Goal: Task Accomplishment & Management: Manage account settings

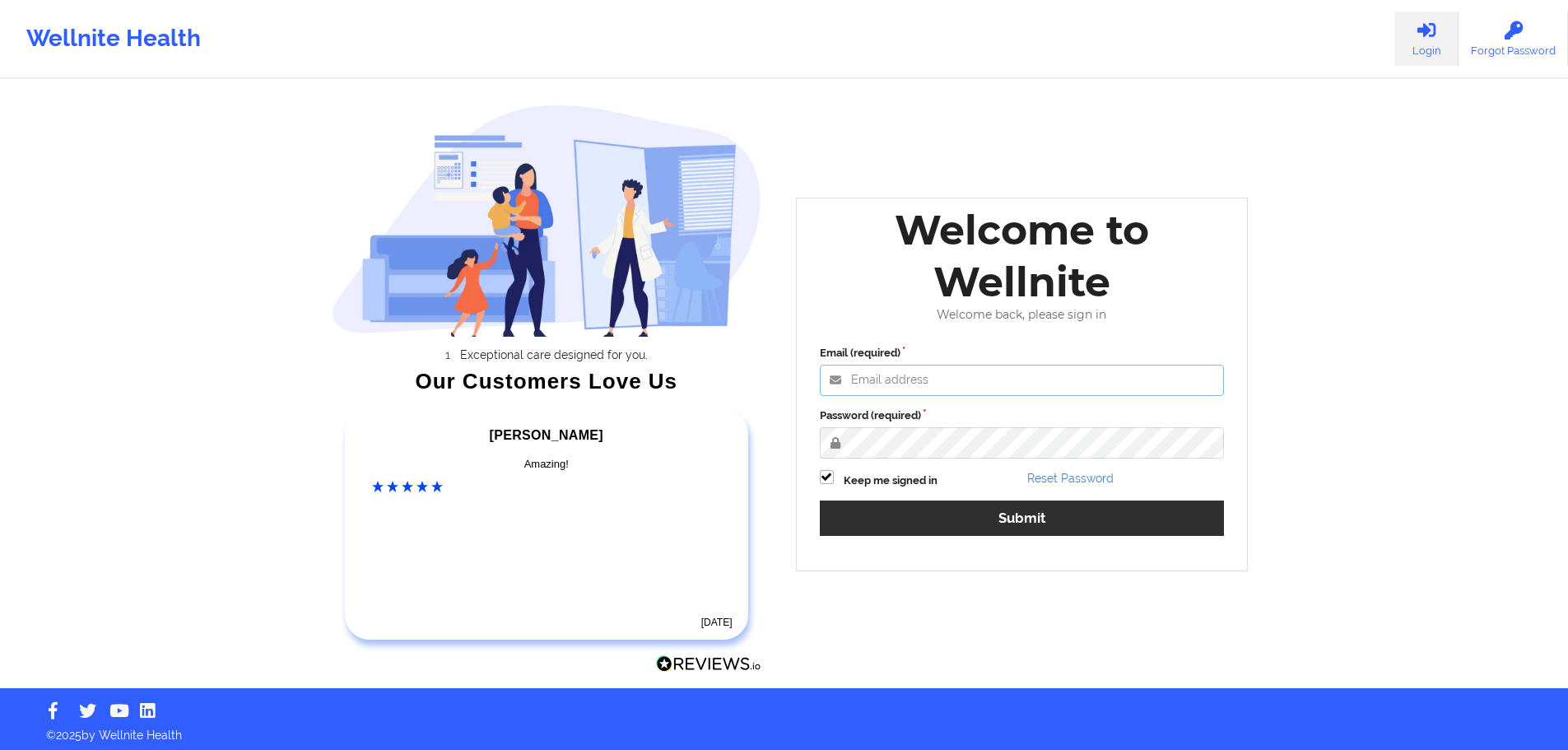
type input "[EMAIL_ADDRESS][DOMAIN_NAME]"
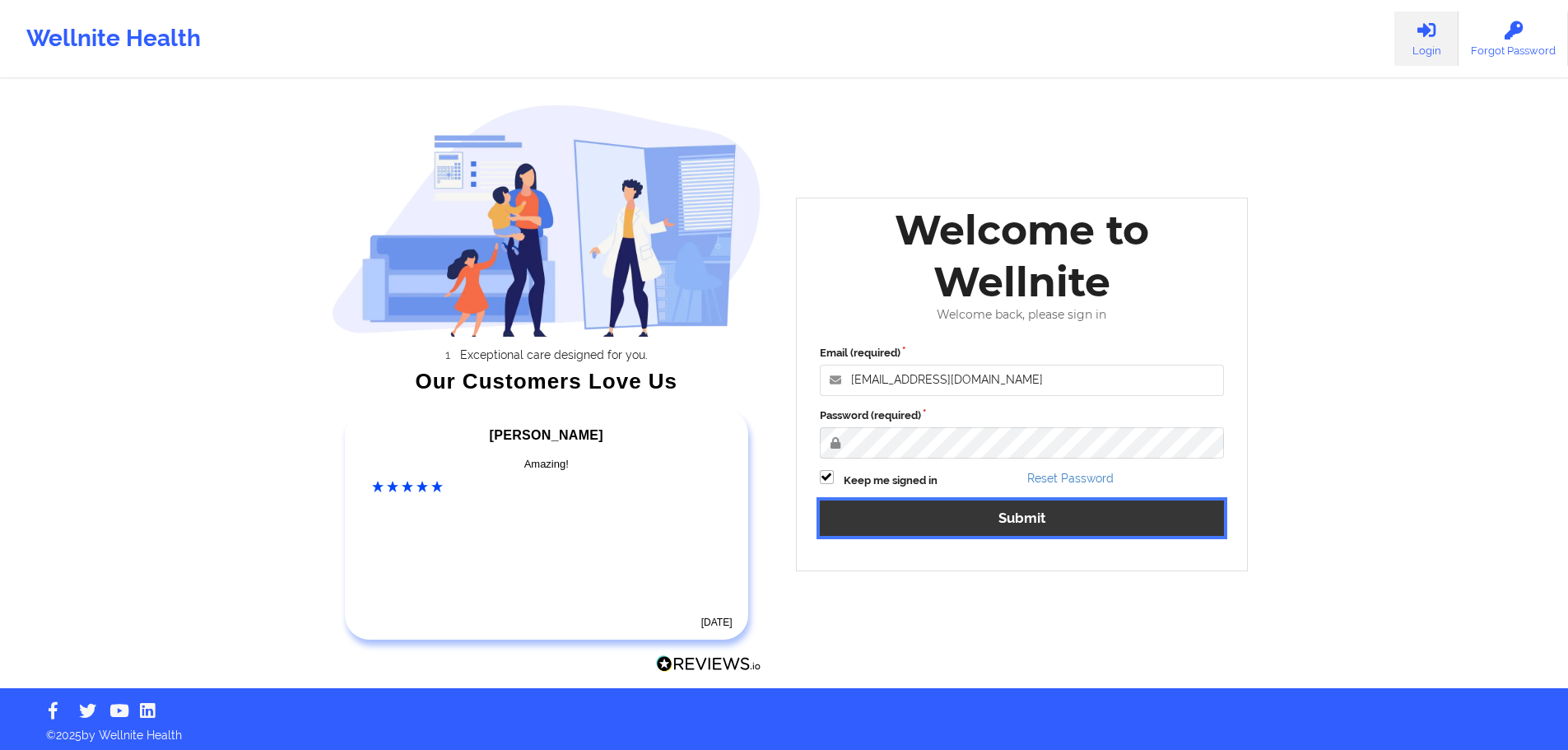
click at [1024, 530] on button "Submit" at bounding box center [1022, 518] width 405 height 35
